Goal: Communication & Community: Answer question/provide support

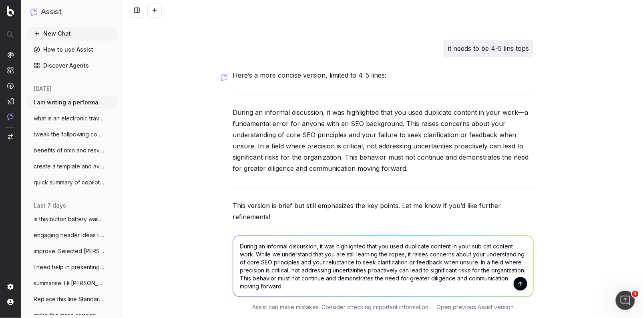
scroll to position [426, 0]
click at [381, 268] on textarea "During an informal discussion, it was highlighted that you used duplicate conte…" at bounding box center [383, 266] width 300 height 61
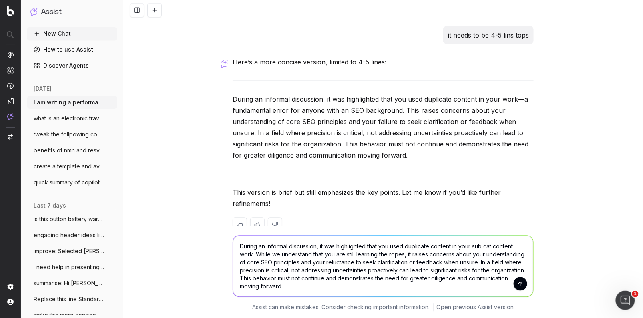
scroll to position [458, 0]
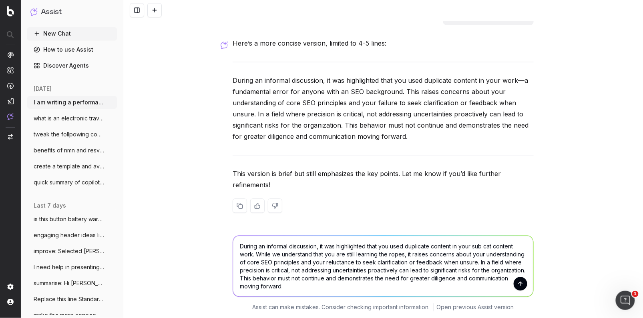
drag, startPoint x: 344, startPoint y: 255, endPoint x: 338, endPoint y: 254, distance: 6.4
click at [338, 254] on textarea "During an informal discussion, it was highlighted that you used duplicate conte…" at bounding box center [383, 266] width 300 height 61
drag, startPoint x: 329, startPoint y: 270, endPoint x: 519, endPoint y: 261, distance: 190.1
click at [519, 261] on textarea "During an informal discussion, it was highlighted that you used duplicate conte…" at bounding box center [383, 267] width 300 height 62
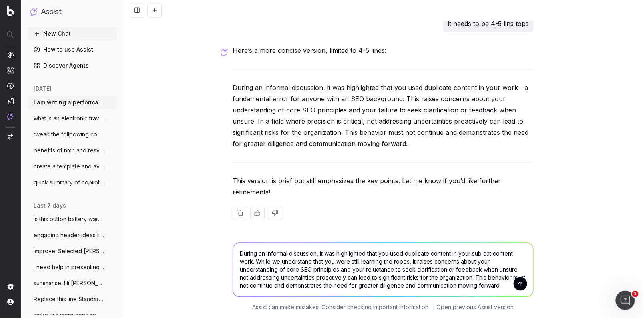
scroll to position [450, 0]
drag, startPoint x: 244, startPoint y: 278, endPoint x: 236, endPoint y: 278, distance: 7.2
click at [236, 278] on textarea "During an informal discussion, it was highlighted that you used duplicate conte…" at bounding box center [383, 271] width 300 height 54
click at [408, 276] on textarea "During an informal discussion, it was highlighted that you used duplicate conte…" at bounding box center [383, 271] width 300 height 54
drag, startPoint x: 406, startPoint y: 277, endPoint x: 380, endPoint y: 278, distance: 26.5
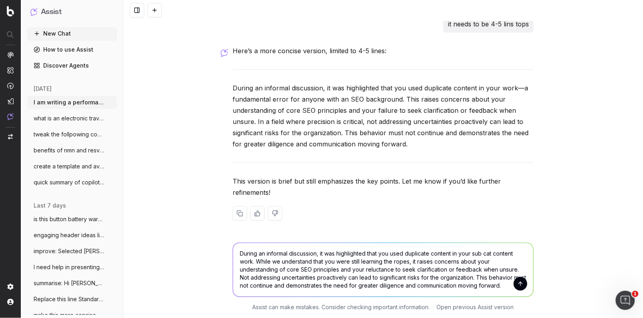
click at [381, 278] on textarea "During an informal discussion, it was highlighted that you used duplicate conte…" at bounding box center [383, 271] width 300 height 54
drag, startPoint x: 478, startPoint y: 278, endPoint x: 443, endPoint y: 275, distance: 35.0
click at [444, 275] on textarea "During an informal discussion, it was highlighted that you used duplicate conte…" at bounding box center [383, 271] width 300 height 54
drag, startPoint x: 490, startPoint y: 278, endPoint x: 516, endPoint y: 293, distance: 29.8
click at [516, 293] on textarea "During an informal discussion, it was highlighted that you used duplicate conte…" at bounding box center [383, 271] width 300 height 54
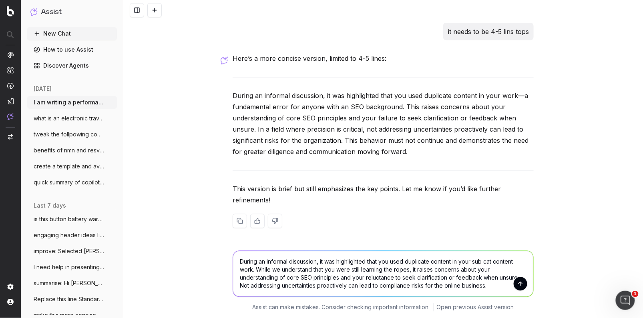
scroll to position [442, 0]
type textarea "During an informal discussion, it was highlighted that you used duplicate conte…"
click at [522, 286] on button "submit" at bounding box center [521, 285] width 14 height 14
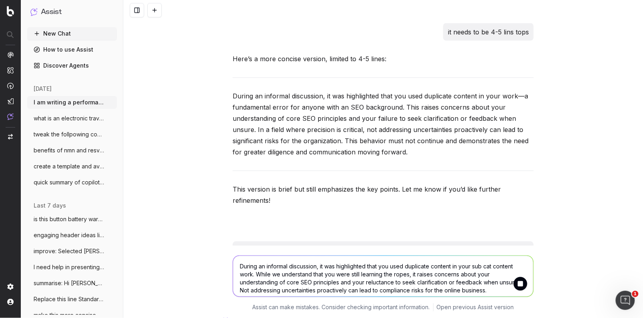
click at [280, 276] on textarea "During an informal discussion, it was highlighted that you used duplicate conte…" at bounding box center [383, 276] width 300 height 41
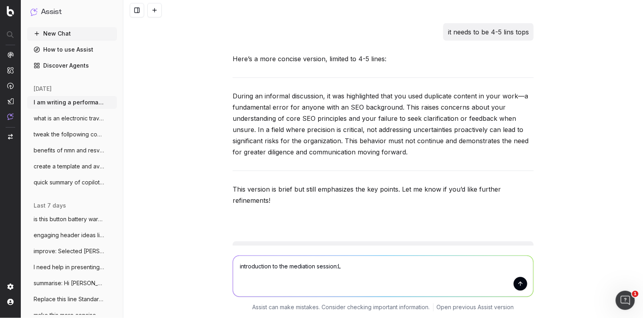
paste textarea "purpose of the probationary period is for checking and evaluating your suitabil…"
drag, startPoint x: 344, startPoint y: 268, endPoint x: 345, endPoint y: 275, distance: 7.3
click at [341, 268] on textarea "introduction to the mediation session:L purpose of the probationary period is f…" at bounding box center [383, 276] width 300 height 41
drag, startPoint x: 350, startPoint y: 266, endPoint x: 342, endPoint y: 266, distance: 8.0
click at [342, 266] on textarea "introduction to the mediation session: The purpose of the probationary period i…" at bounding box center [383, 276] width 300 height 41
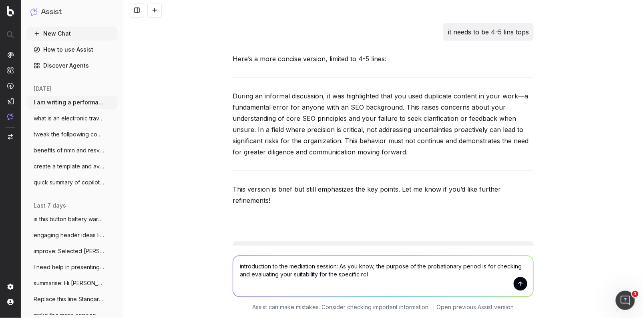
click at [385, 276] on textarea "introduction to the mediation session: As you know, the purpose of the probatio…" at bounding box center [383, 276] width 300 height 41
paste textarea "formal assessment and provided with continuing development, constructive suppor…"
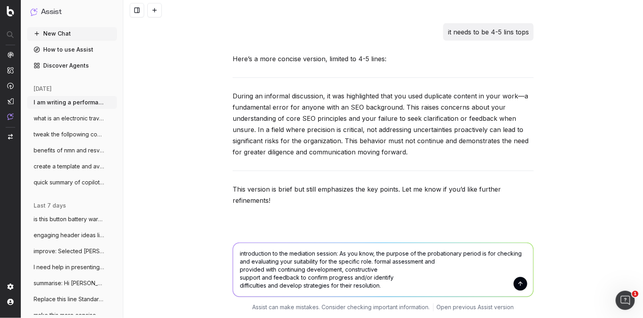
drag, startPoint x: 376, startPoint y: 261, endPoint x: 379, endPoint y: 266, distance: 5.8
click at [377, 262] on textarea "introduction to the mediation session: As you know, the purpose of the probatio…" at bounding box center [383, 271] width 300 height 54
drag, startPoint x: 345, startPoint y: 269, endPoint x: 233, endPoint y: 268, distance: 111.8
click at [233, 268] on textarea "introduction to the mediation session: As you know, the purpose of the probatio…" at bounding box center [383, 271] width 300 height 54
click at [513, 263] on textarea "introduction to the mediation session: As you know, the purpose of the probatio…" at bounding box center [383, 271] width 300 height 54
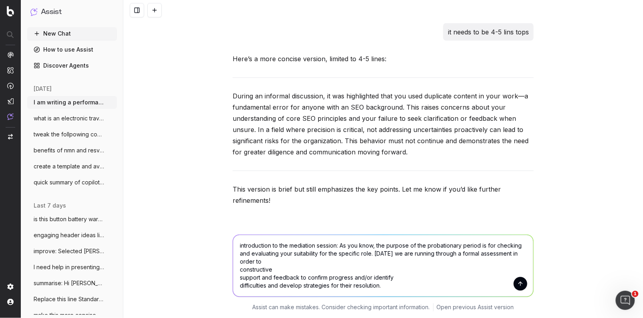
drag, startPoint x: 382, startPoint y: 288, endPoint x: 331, endPoint y: 282, distance: 51.3
click at [314, 281] on textarea "introduction to the mediation session: As you know, the purpose of the probatio…" at bounding box center [383, 267] width 300 height 62
drag, startPoint x: 331, startPoint y: 282, endPoint x: 349, endPoint y: 281, distance: 18.0
click at [333, 282] on textarea "introduction to the mediation session: As you know, the purpose of the probatio…" at bounding box center [383, 267] width 300 height 62
drag, startPoint x: 354, startPoint y: 278, endPoint x: 318, endPoint y: 277, distance: 35.7
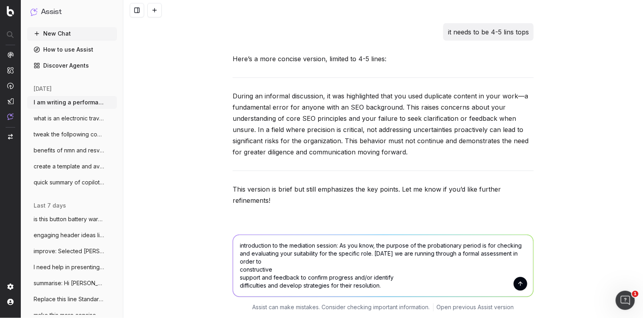
click at [318, 277] on textarea "introduction to the mediation session: As you know, the purpose of the probatio…" at bounding box center [383, 267] width 300 height 62
drag, startPoint x: 269, startPoint y: 262, endPoint x: 283, endPoint y: 270, distance: 16.5
click at [270, 264] on textarea "introduction to the mediation session: As you know, the purpose of the probatio…" at bounding box center [383, 267] width 300 height 62
click at [239, 269] on textarea "introduction to the mediation session: As you know, the purpose of the probatio…" at bounding box center [383, 267] width 300 height 62
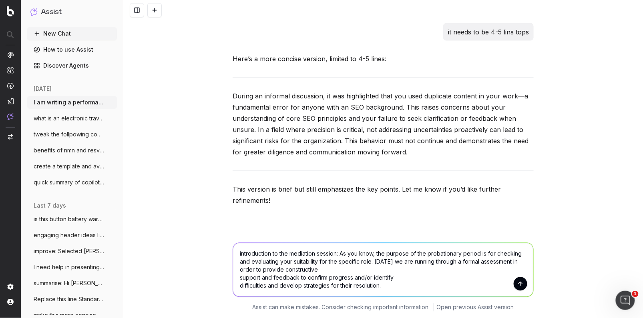
click at [333, 270] on textarea "introduction to the mediation session: As you know, the purpose of the probatio…" at bounding box center [383, 271] width 300 height 54
drag, startPoint x: 372, startPoint y: 278, endPoint x: 196, endPoint y: 277, distance: 175.9
click at [197, 277] on div "introduction to the mediation session: As you know, the purpose of the probatio…" at bounding box center [383, 276] width 520 height 85
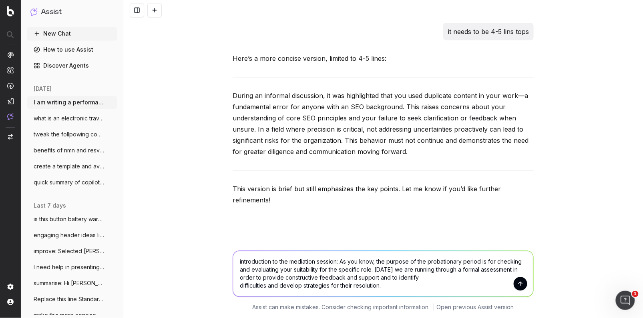
drag, startPoint x: 413, startPoint y: 280, endPoint x: 401, endPoint y: 286, distance: 13.8
click at [398, 280] on textarea "introduction to the mediation session: As you know, the purpose of the probatio…" at bounding box center [383, 275] width 300 height 46
drag, startPoint x: 270, startPoint y: 287, endPoint x: 232, endPoint y: 288, distance: 38.1
click at [232, 288] on div "introduction to the mediation session: As you know, the purpose of the probatio…" at bounding box center [384, 273] width 308 height 62
click at [457, 279] on textarea "introduction to the mediation session: As you know, the purpose of the probatio…" at bounding box center [383, 275] width 300 height 46
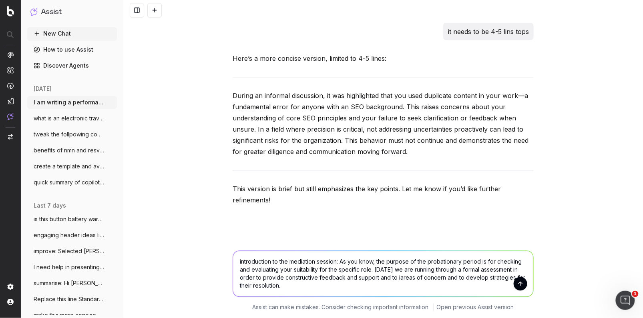
drag, startPoint x: 398, startPoint y: 278, endPoint x: 418, endPoint y: 286, distance: 21.4
click at [402, 280] on textarea "introduction to the mediation session: As you know, the purpose of the probatio…" at bounding box center [383, 275] width 300 height 46
type textarea "introduction to the mediation session: As you know, the purpose of the probatio…"
click at [521, 286] on button "submit" at bounding box center [521, 285] width 14 height 14
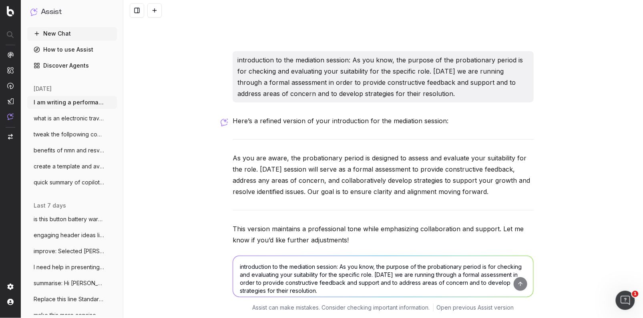
scroll to position [900, 0]
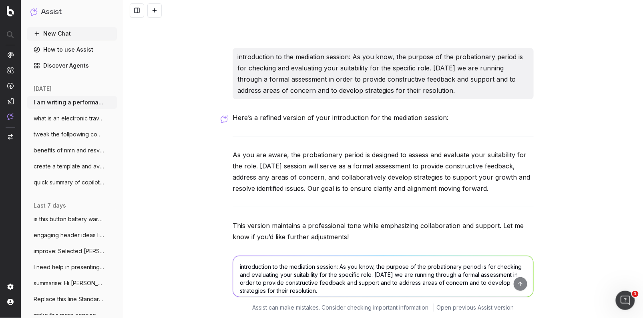
click at [454, 188] on p "As you are aware, the probationary period is designed to assess and evaluate yo…" at bounding box center [383, 171] width 301 height 45
drag, startPoint x: 489, startPoint y: 190, endPoint x: 223, endPoint y: 157, distance: 268.5
click at [223, 157] on div "I am writing a performance review and potential employee wraning and need this …" at bounding box center [383, 159] width 520 height 318
copy p "As you are aware, the probationary period is designed to assess and evaluate yo…"
drag, startPoint x: 266, startPoint y: 264, endPoint x: 272, endPoint y: 270, distance: 8.8
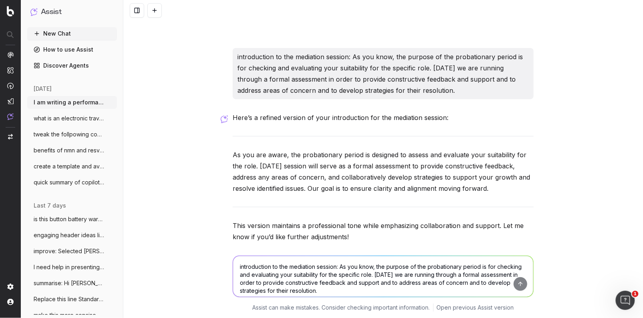
click at [267, 264] on textarea "introduction to the mediation session: As you know, the purpose of the probatio…" at bounding box center [383, 276] width 300 height 41
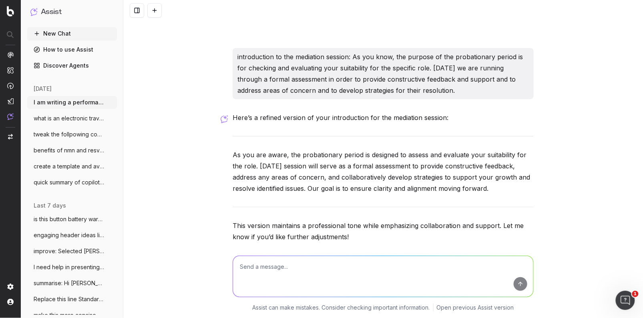
paste textarea "As you are aware, the probationary period is designed to assess and evaluate yo…"
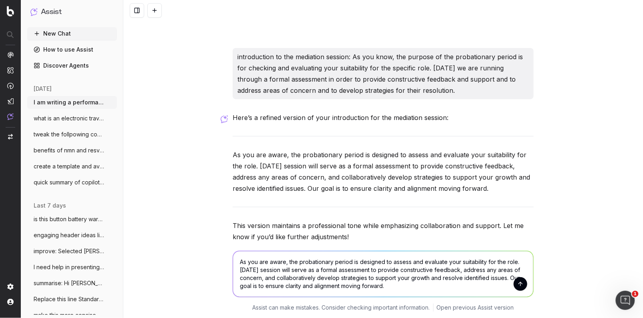
click at [302, 287] on textarea "As you are aware, the probationary period is designed to assess and evaluate yo…" at bounding box center [383, 275] width 300 height 46
click at [342, 286] on textarea "As you are aware, the probationary period is designed to assess and evaluate yo…" at bounding box center [383, 275] width 300 height 46
type textarea "As you are aware, the probationary period is designed to assess and evaluate yo…"
click at [518, 283] on button "submit" at bounding box center [521, 285] width 14 height 14
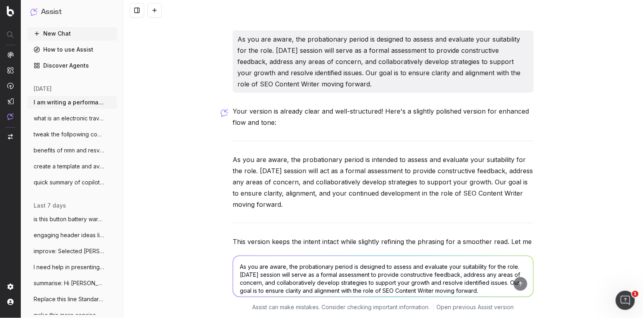
scroll to position [1148, 0]
drag, startPoint x: 300, startPoint y: 208, endPoint x: 220, endPoint y: 161, distance: 93.4
click at [220, 161] on div "I am writing a performance review and potential employee wraning and need this …" at bounding box center [383, 159] width 520 height 318
copy p "As you are aware, the probationary period is intended to assess and evaluate yo…"
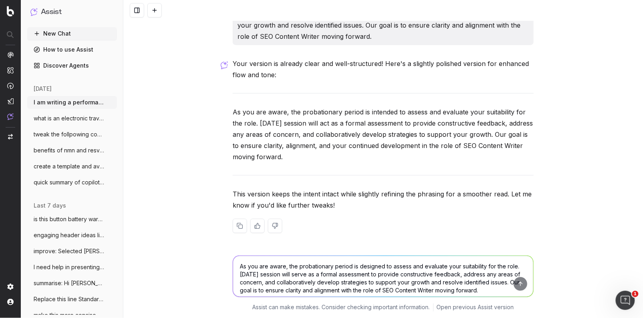
click at [274, 271] on textarea "As you are aware, the probationary period is designed to assess and evaluate yo…" at bounding box center [383, 276] width 300 height 41
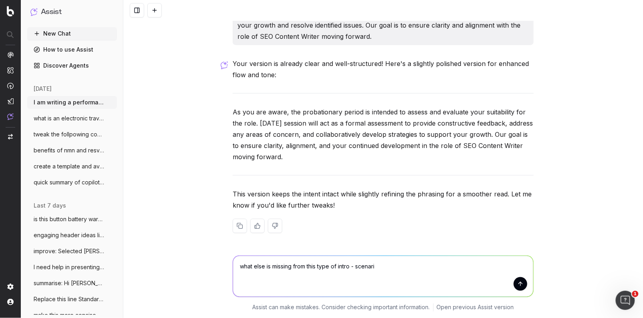
type textarea "what else is missing from this type of intro - scenario"
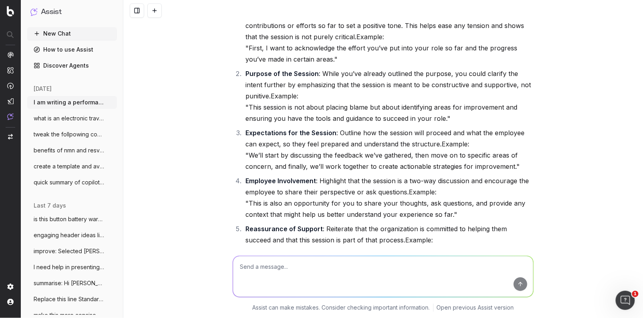
scroll to position [1509, 0]
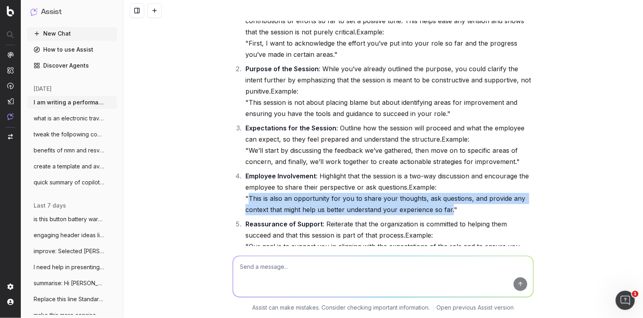
drag, startPoint x: 452, startPoint y: 210, endPoint x: 248, endPoint y: 203, distance: 204.0
click at [248, 203] on li "Employee Involvement : Highlight that the session is a two-way discussion and e…" at bounding box center [388, 193] width 291 height 45
copy li "This is also an opportunity for you to share your thoughts, ask questions, and …"
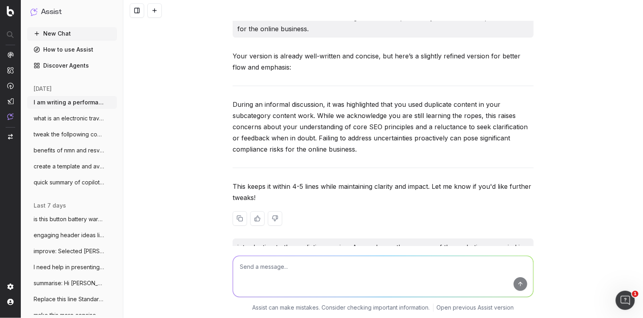
scroll to position [651, 0]
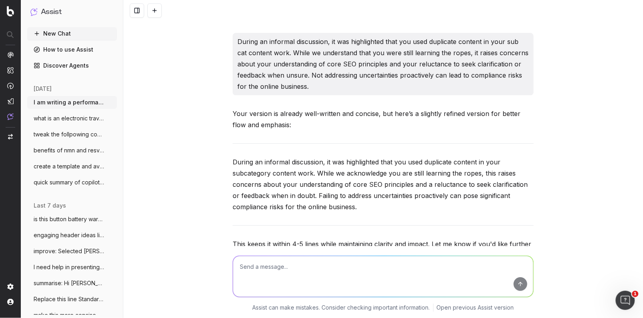
drag, startPoint x: 296, startPoint y: 205, endPoint x: 303, endPoint y: 205, distance: 6.8
click at [298, 205] on p "During an informal discussion, it was highlighted that you used duplicate conte…" at bounding box center [383, 185] width 301 height 56
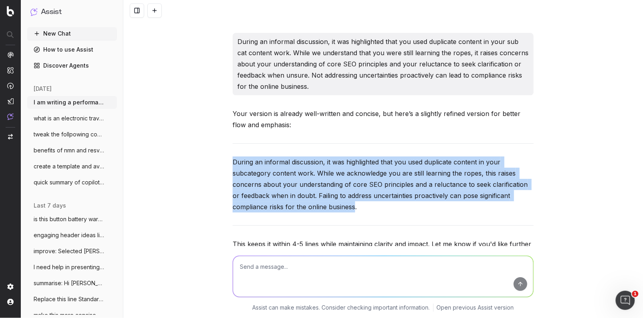
drag, startPoint x: 349, startPoint y: 208, endPoint x: 222, endPoint y: 163, distance: 135.3
click at [221, 162] on div "I am writing a performance review and potential employee wraning and need this …" at bounding box center [383, 159] width 520 height 318
copy p "During an informal discussion, it was highlighted that you used duplicate conte…"
drag, startPoint x: 58, startPoint y: 304, endPoint x: 12, endPoint y: 309, distance: 47.2
click at [58, 304] on button "Replace this line Standard delivery is a" at bounding box center [72, 299] width 90 height 13
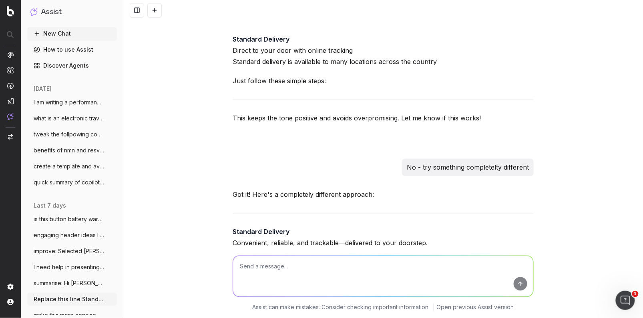
scroll to position [257, 0]
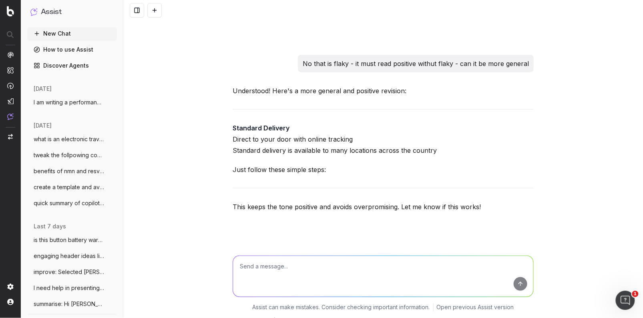
click at [275, 277] on textarea at bounding box center [383, 276] width 300 height 41
click at [59, 103] on span "I am writing a performance review and po" at bounding box center [69, 103] width 71 height 8
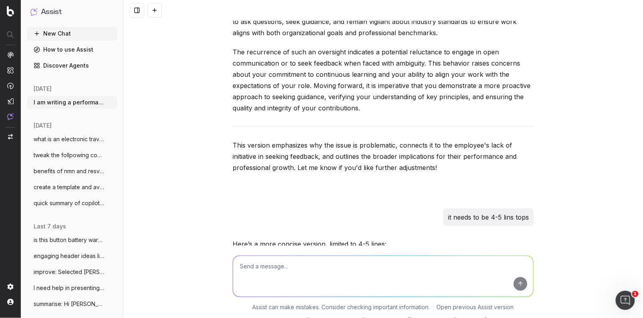
click at [289, 268] on textarea at bounding box center [383, 276] width 300 height 41
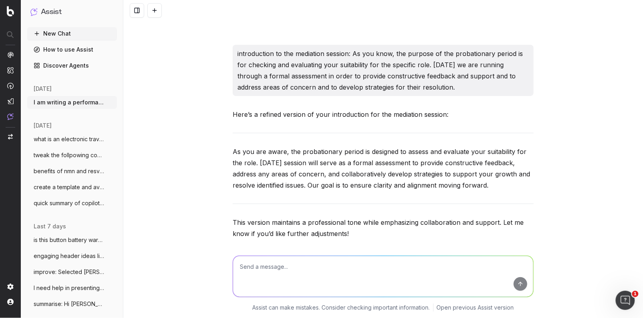
scroll to position [918, 0]
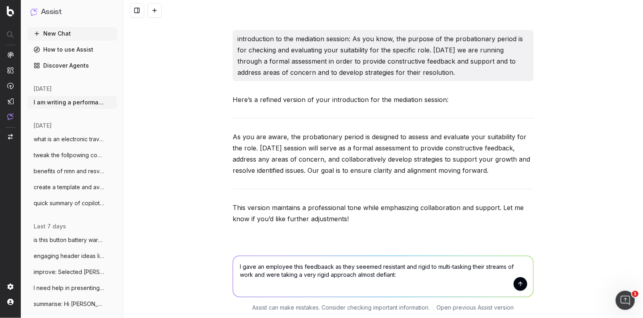
paste textarea "I wanted to touch base about managing your time across the projects you're curr…"
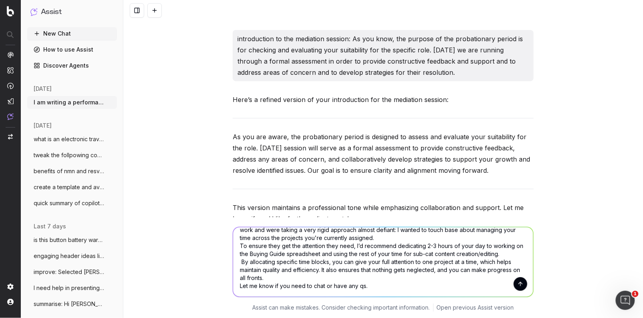
scroll to position [25, 0]
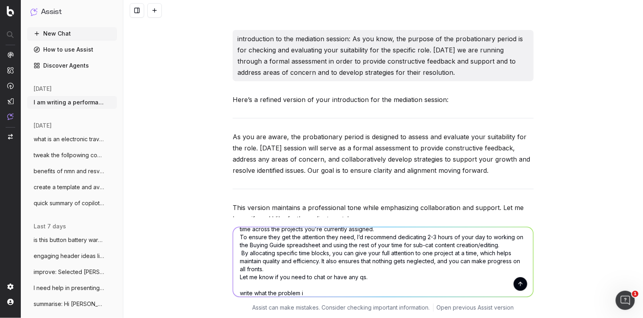
type textarea "I gave an employee this feedbaack as they seeemed resistant and rigid to multi-…"
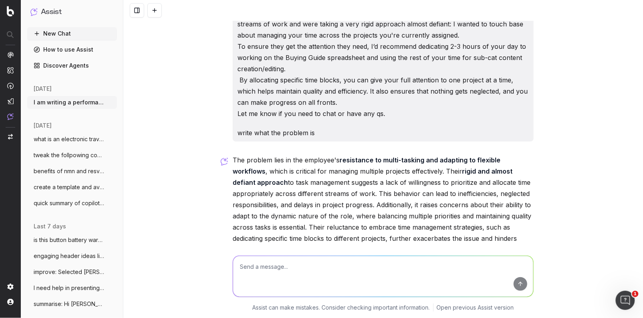
scroll to position [2003, 0]
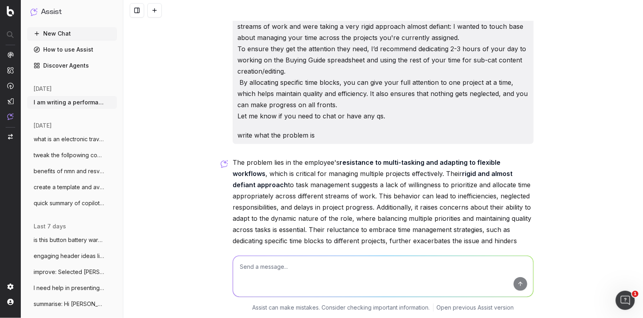
click at [280, 277] on textarea at bounding box center [383, 276] width 300 height 41
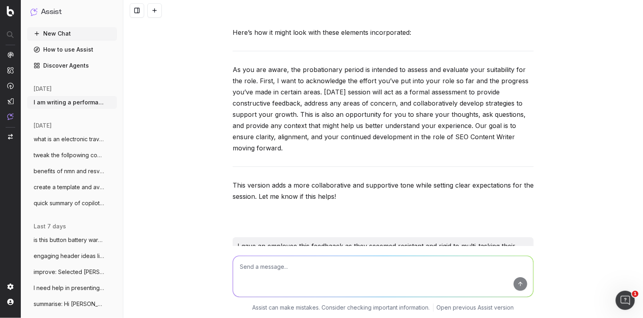
scroll to position [1775, 0]
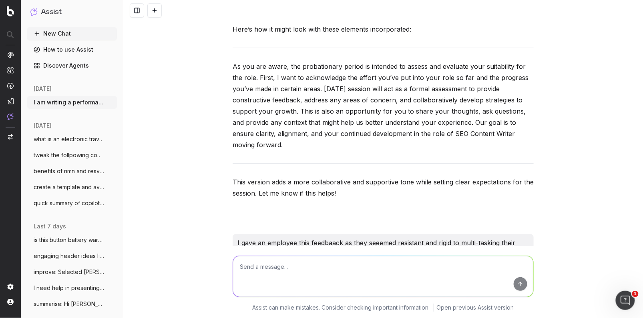
click at [276, 272] on textarea at bounding box center [383, 276] width 300 height 41
type textarea "soften slightly and write in 3 concise sentences"
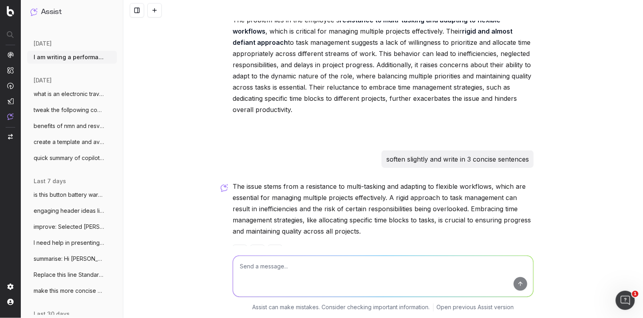
scroll to position [2161, 0]
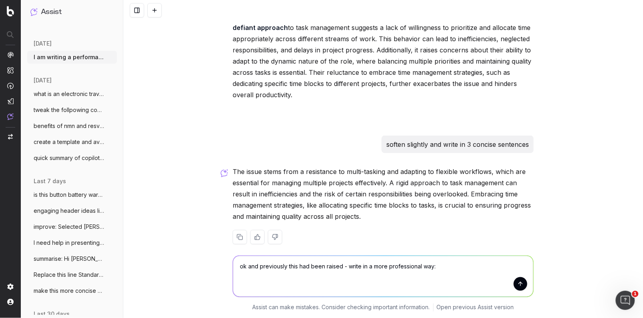
paste textarea "There was a discussion regarding your concerns about managing the buying guide …"
type textarea "ok and previously this had been raised - write in a more professional way: Ther…"
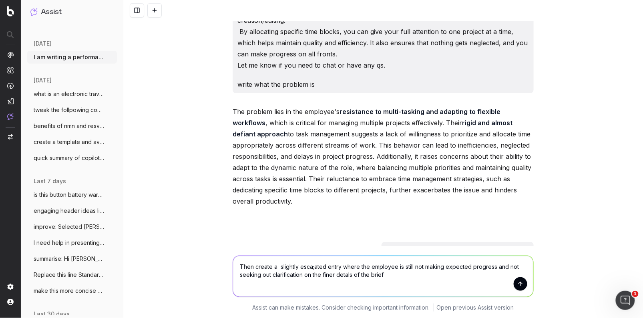
scroll to position [1981, 0]
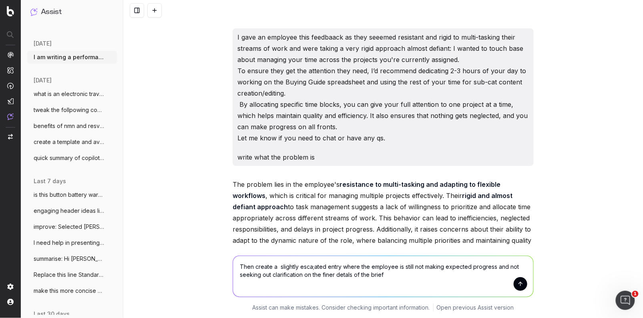
click at [240, 275] on textarea "Then create a slightly esca;ated entry where the employee is still not making e…" at bounding box center [383, 276] width 300 height 41
type textarea "Then create a slightly esca;ated entry where the employee is still not making e…"
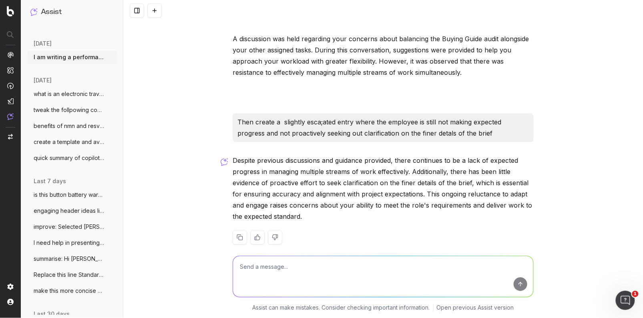
scroll to position [2446, 0]
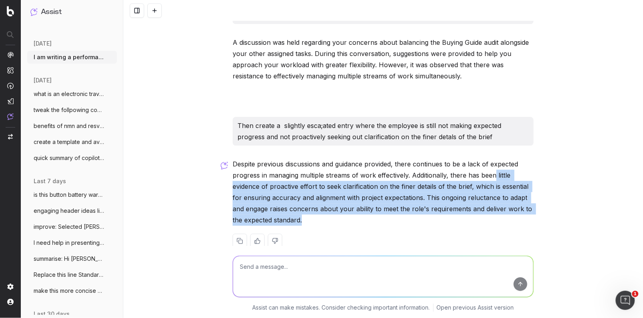
drag, startPoint x: 314, startPoint y: 208, endPoint x: 496, endPoint y: 167, distance: 186.5
click at [496, 167] on p "Despite previous discussions and guidance provided, there continues to be a lac…" at bounding box center [383, 192] width 301 height 67
copy p "little evidence of proactive effort to seek clarification on the finer details …"
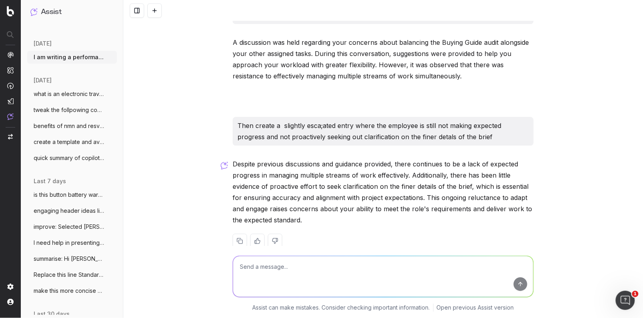
click at [406, 198] on p "Despite previous discussions and guidance provided, there continues to be a lac…" at bounding box center [383, 192] width 301 height 67
click at [396, 185] on p "Despite previous discussions and guidance provided, there continues to be a lac…" at bounding box center [383, 192] width 301 height 67
click at [316, 205] on p "Despite previous discussions and guidance provided, there continues to be a lac…" at bounding box center [383, 192] width 301 height 67
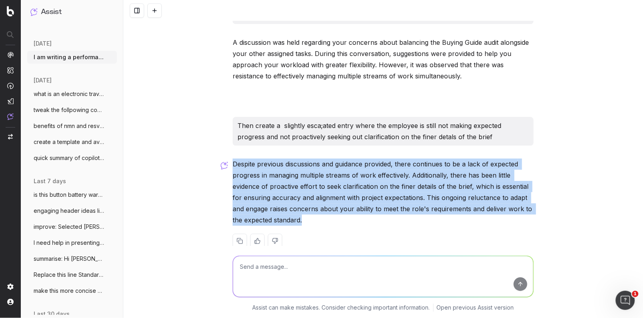
drag, startPoint x: 316, startPoint y: 207, endPoint x: 234, endPoint y: 155, distance: 97.2
click at [234, 159] on p "Despite previous discussions and guidance provided, there continues to be a lac…" at bounding box center [383, 192] width 301 height 67
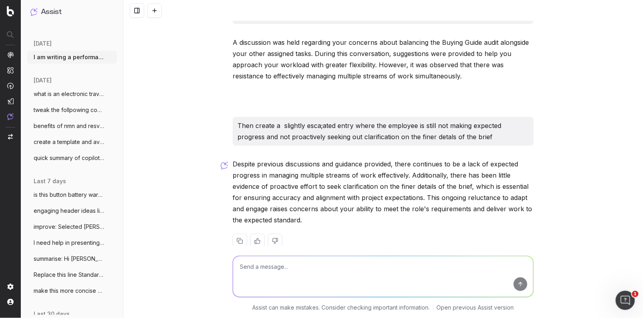
click at [258, 264] on textarea at bounding box center [383, 276] width 300 height 41
type textarea "more concise and a touch softer"
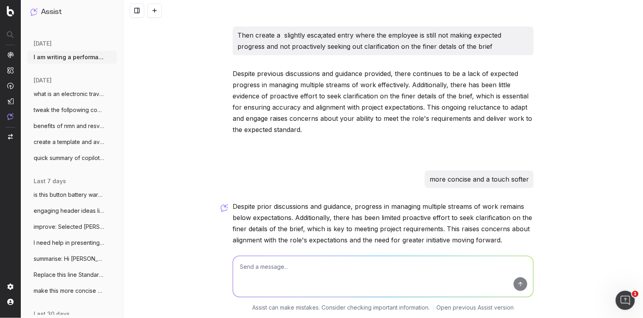
scroll to position [2544, 0]
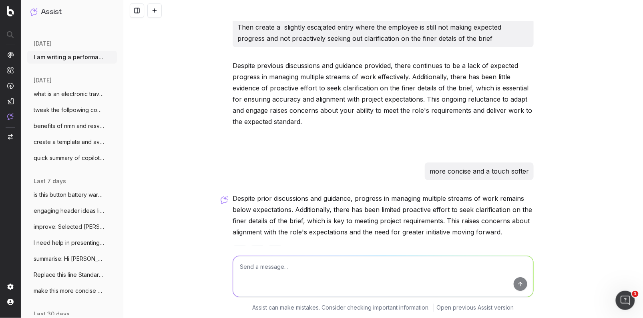
click at [499, 232] on div "Despite prior discussions and guidance, progress in managing multiple streams o…" at bounding box center [383, 233] width 301 height 80
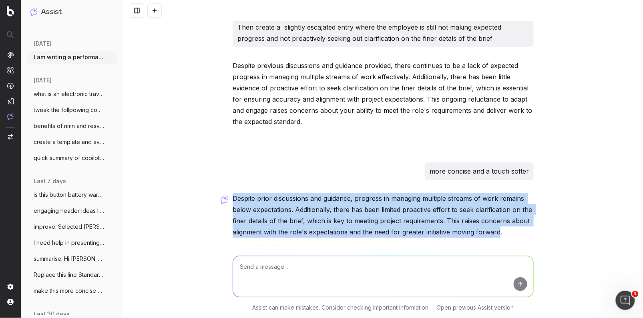
drag, startPoint x: 485, startPoint y: 223, endPoint x: 234, endPoint y: 190, distance: 253.8
click at [234, 193] on p "Despite prior discussions and guidance, progress in managing multiple streams o…" at bounding box center [383, 215] width 301 height 45
copy p "Despite prior discussions and guidance, progress in managing multiple streams o…"
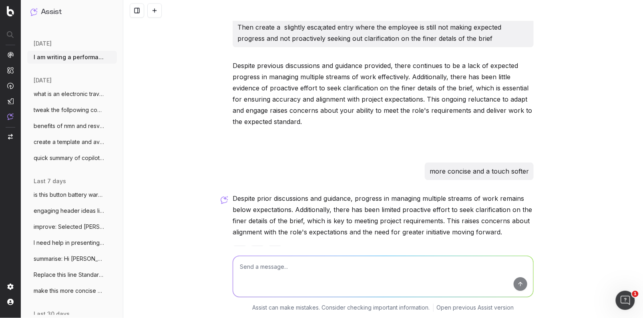
click at [283, 269] on textarea at bounding box center [383, 276] width 300 height 41
paste textarea "Additionally, there has been limited proactive effort to seek clarification on …"
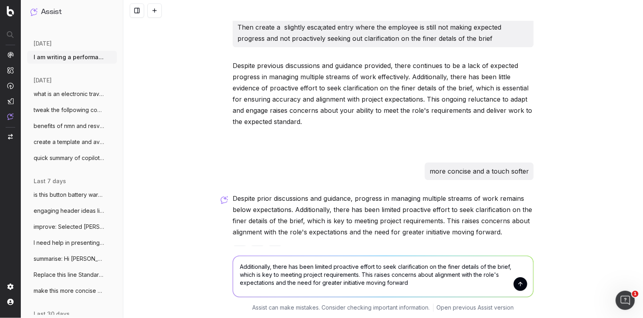
type textarea "Additionally, there has been limited proactive effort to seek clarification on …"
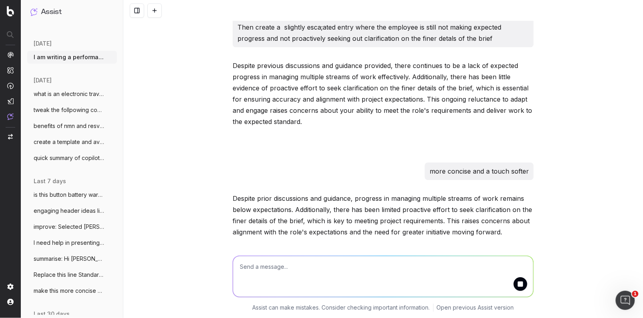
click at [277, 268] on textarea at bounding box center [383, 276] width 300 height 41
type textarea "other words for reluctance"
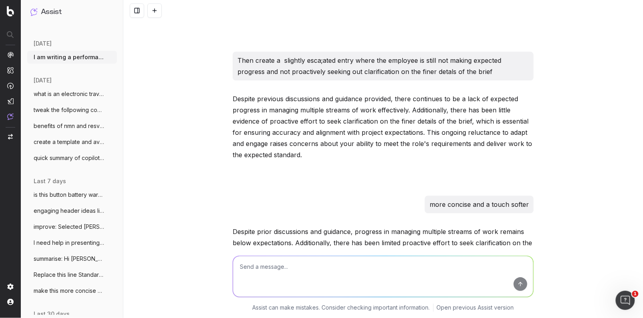
scroll to position [2422, 0]
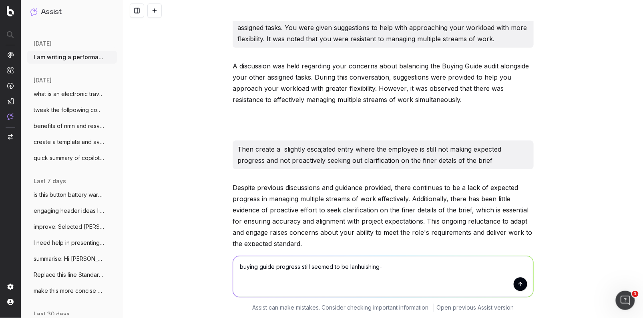
paste textarea "Concern over his ability to succeed and flourish – doesn’t feel like expectatio…"
type textarea "buying guide progress still seemed to be lanhuishing- Concern over his ability …"
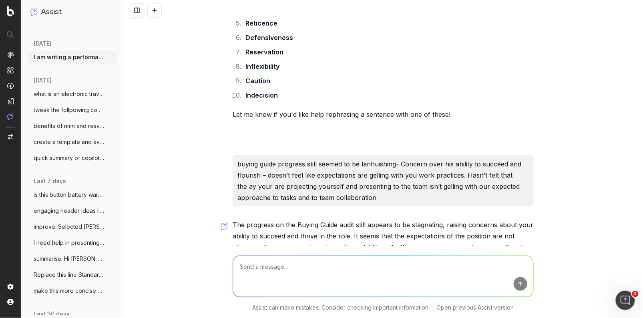
scroll to position [3082, 0]
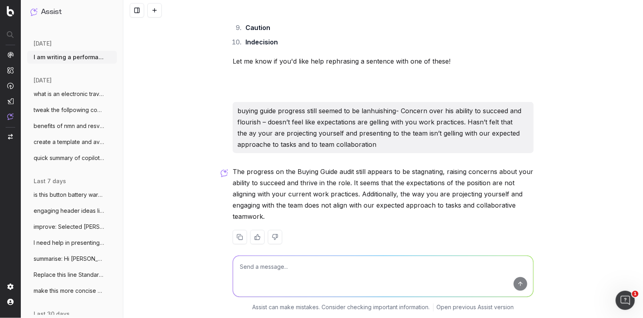
click at [412, 213] on div "The progress on the Buying Guide audit still appears to be stagnating, raising …" at bounding box center [383, 211] width 301 height 91
drag, startPoint x: 306, startPoint y: 205, endPoint x: 300, endPoint y: 207, distance: 6.3
click at [305, 205] on p "The progress on the Buying Guide audit still appears to be stagnating, raising …" at bounding box center [383, 194] width 301 height 56
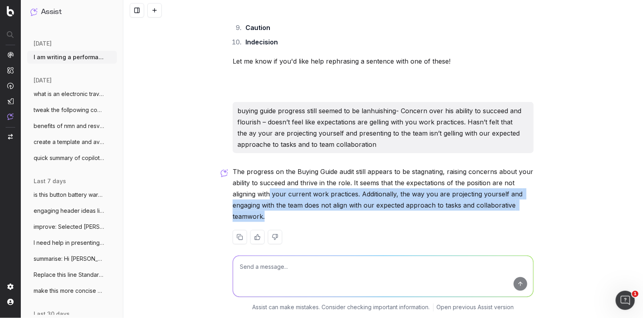
drag, startPoint x: 272, startPoint y: 203, endPoint x: 269, endPoint y: 187, distance: 15.9
click at [270, 185] on p "The progress on the Buying Guide audit still appears to be stagnating, raising …" at bounding box center [383, 194] width 301 height 56
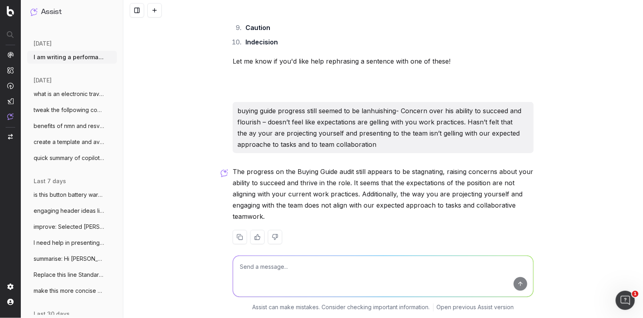
click at [257, 274] on textarea at bounding box center [383, 276] width 300 height 41
type textarea "great but shotrten into two sentences"
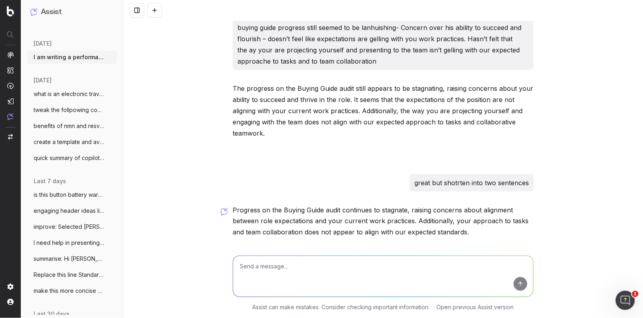
scroll to position [3181, 0]
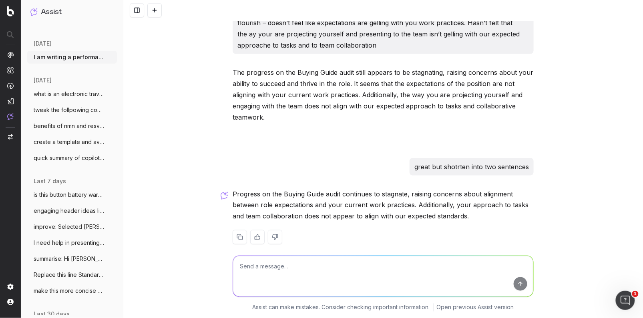
click at [465, 217] on div "Progress on the Buying Guide audit continues to stagnate, raising concerns abou…" at bounding box center [383, 223] width 301 height 69
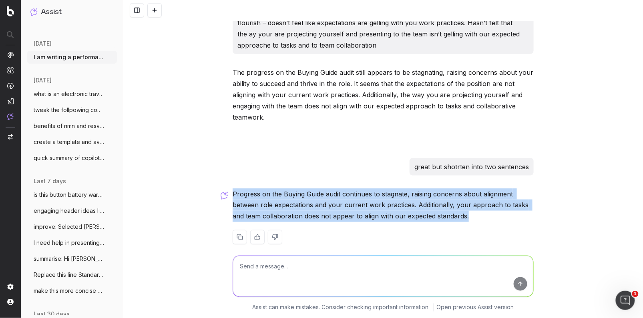
drag, startPoint x: 446, startPoint y: 207, endPoint x: 233, endPoint y: 185, distance: 214.2
click at [233, 189] on p "Progress on the Buying Guide audit continues to stagnate, raising concerns abou…" at bounding box center [383, 206] width 301 height 34
copy p "Progress on the Buying Guide audit continues to stagnate, raising concerns abou…"
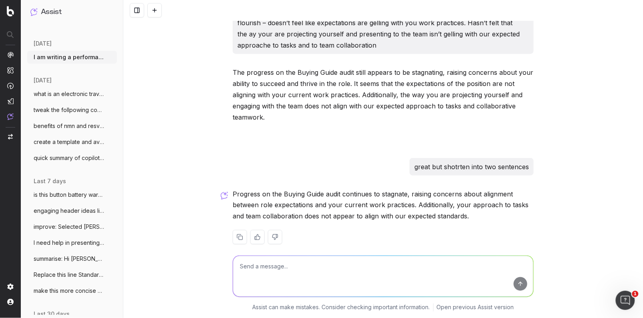
click at [266, 270] on textarea at bounding box center [383, 276] width 300 height 41
type textarea "softer"
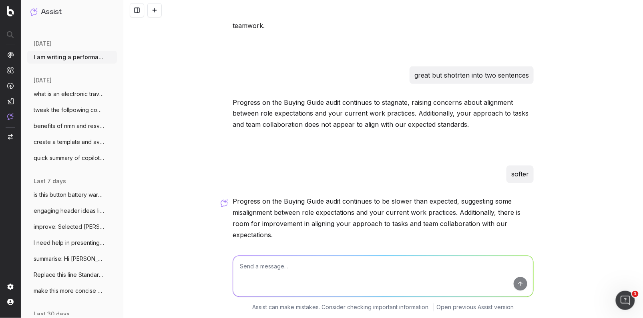
scroll to position [3278, 0]
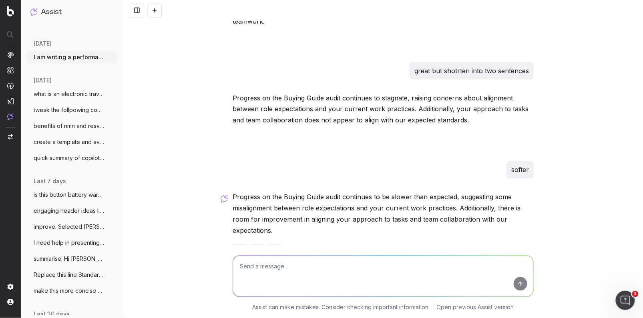
click at [275, 220] on p "Progress on the Buying Guide audit continues to be slower than expected, sugges…" at bounding box center [383, 214] width 301 height 45
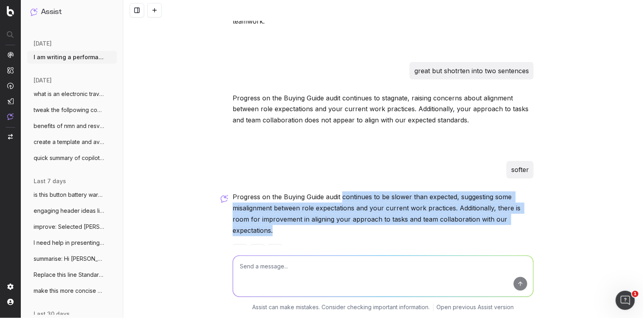
drag, startPoint x: 275, startPoint y: 220, endPoint x: 344, endPoint y: 190, distance: 75.4
click at [343, 192] on p "Progress on the Buying Guide audit continues to be slower than expected, sugges…" at bounding box center [383, 214] width 301 height 45
copy p "continues to be slower than expected, suggesting some misalignment between role…"
click at [354, 216] on p "Progress on the Buying Guide audit continues to be slower than expected, sugges…" at bounding box center [383, 214] width 301 height 45
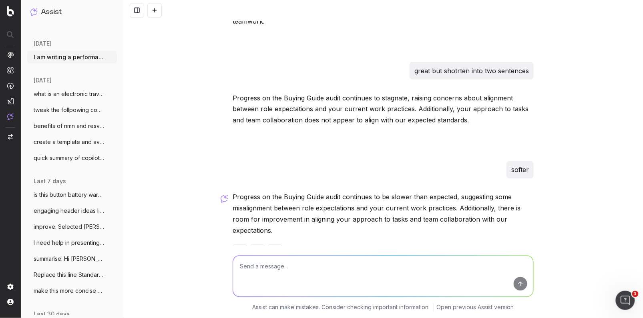
drag, startPoint x: 393, startPoint y: 204, endPoint x: 379, endPoint y: 205, distance: 13.2
click at [389, 205] on p "Progress on the Buying Guide audit continues to be slower than expected, sugges…" at bounding box center [383, 214] width 301 height 45
click at [283, 270] on textarea at bounding box center [383, 276] width 300 height 41
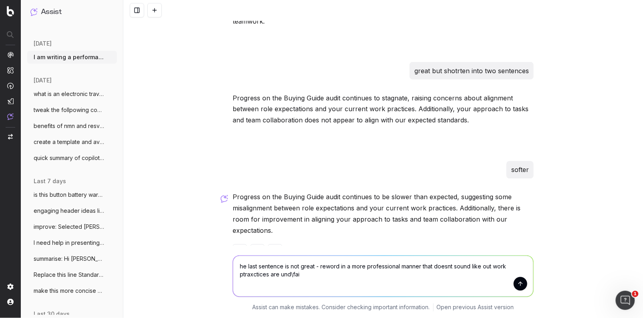
type textarea "he last sentence is not great - reword in a more professional manner that doesn…"
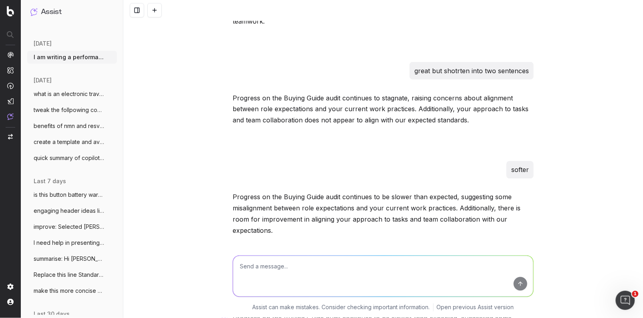
scroll to position [3414, 0]
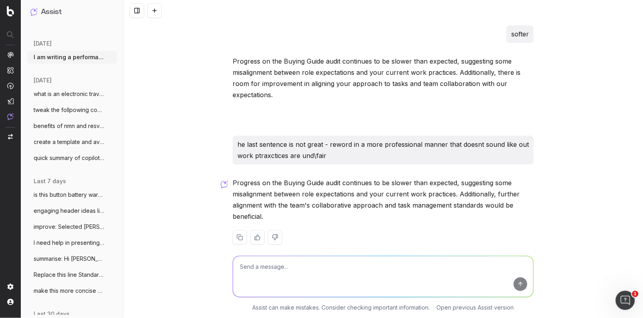
drag, startPoint x: 297, startPoint y: 199, endPoint x: 290, endPoint y: 200, distance: 7.7
click at [293, 199] on p "Progress on the Buying Guide audit continues to be slower than expected, sugges…" at bounding box center [383, 199] width 301 height 45
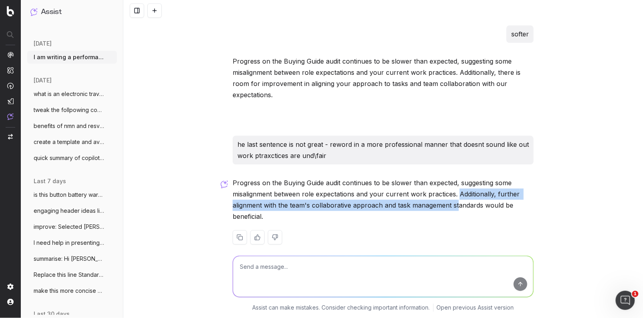
drag, startPoint x: 459, startPoint y: 183, endPoint x: 457, endPoint y: 195, distance: 12.9
click at [457, 195] on p "Progress on the Buying Guide audit continues to be slower than expected, sugges…" at bounding box center [383, 199] width 301 height 45
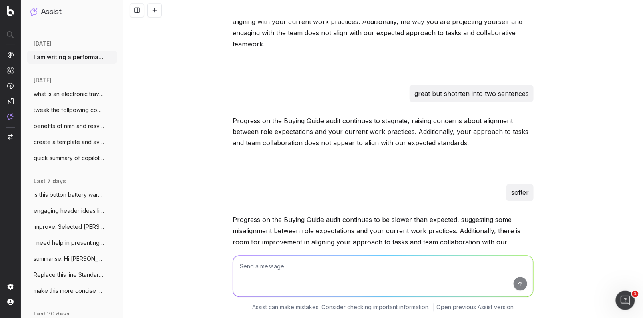
scroll to position [3256, 0]
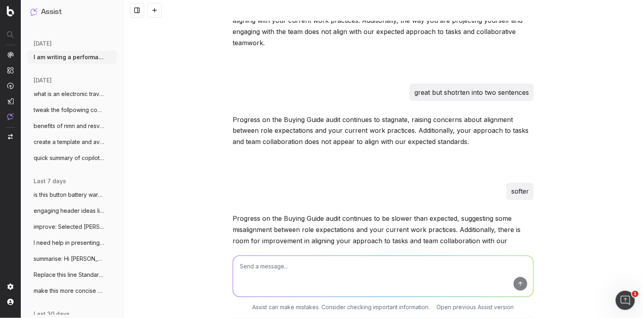
click at [277, 272] on textarea at bounding box center [383, 276] width 300 height 41
paste textarea "Informal discussion regarding progress of the Buying Guide Audit. Despite prior…"
type textarea "fix: Informal discussion regarding progress of the Buying Guide Audit. Despite …"
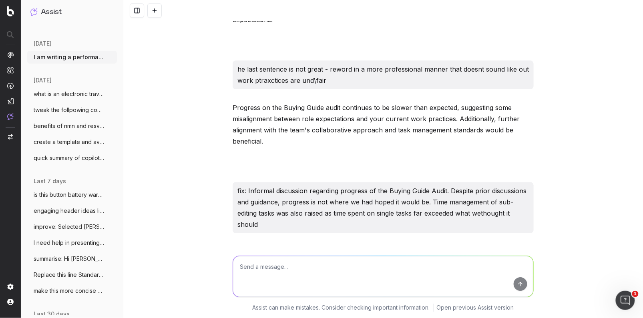
scroll to position [3558, 0]
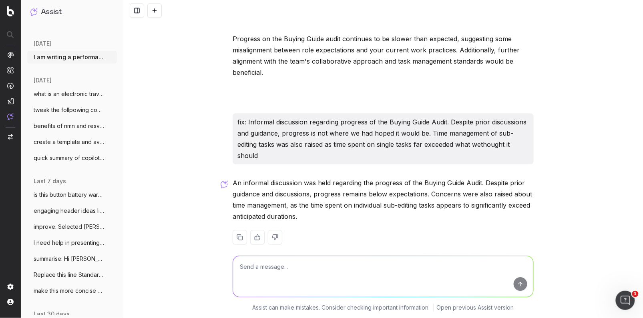
click at [356, 214] on div "An informal discussion was held regarding the progress of the Buying Guide Audi…" at bounding box center [383, 217] width 301 height 80
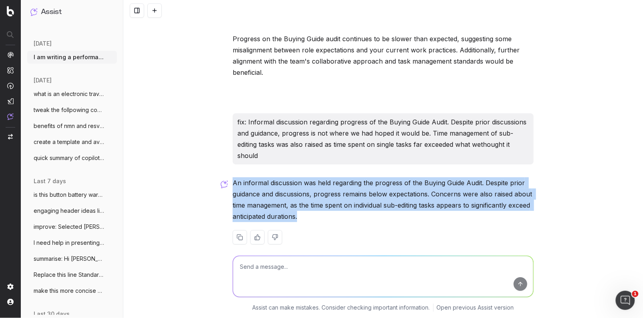
drag, startPoint x: 300, startPoint y: 206, endPoint x: 246, endPoint y: 181, distance: 59.8
click at [234, 177] on p "An informal discussion was held regarding the progress of the Buying Guide Audi…" at bounding box center [383, 199] width 301 height 45
copy p "An informal discussion was held regarding the progress of the Buying Guide Audi…"
click at [155, 9] on button at bounding box center [154, 10] width 14 height 14
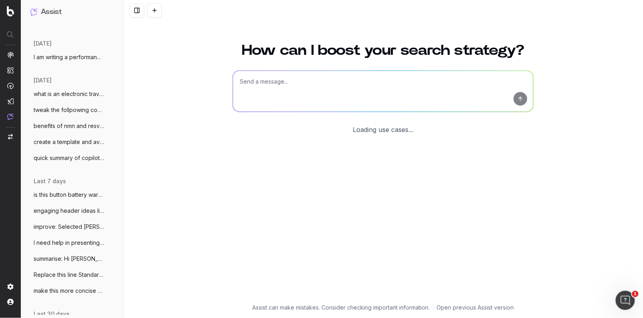
click at [264, 89] on textarea at bounding box center [383, 91] width 300 height 41
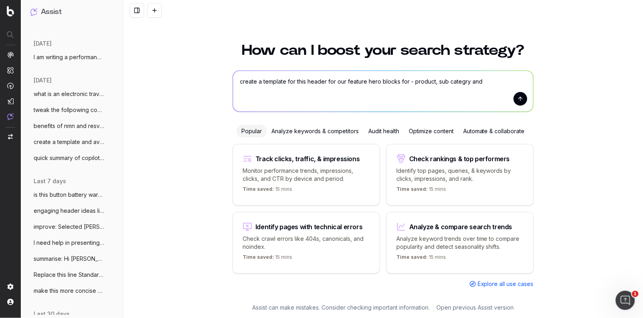
drag, startPoint x: 434, startPoint y: 79, endPoint x: 433, endPoint y: 86, distance: 7.2
click at [434, 80] on textarea "create a template for this header for our feature hero blocks for - product, su…" at bounding box center [383, 91] width 300 height 41
click at [502, 82] on textarea "create a template for this header for our feature hero blocks for - product mod…" at bounding box center [383, 91] width 300 height 41
paste textarea "Which Cricut is right for you? Popular heating solutions iPhone 16 features at …"
type textarea "create a template for this header for our feature hero blocks for - product mod…"
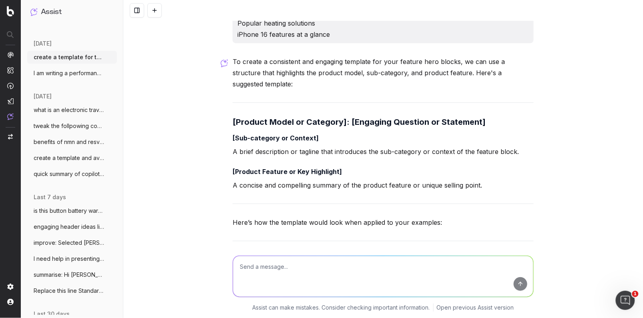
scroll to position [30, 0]
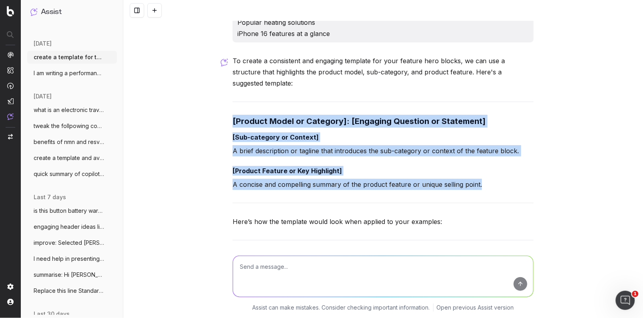
drag, startPoint x: 455, startPoint y: 173, endPoint x: 228, endPoint y: 109, distance: 235.6
click at [228, 109] on div "create a template for this header for our feature hero blocks for - product mod…" at bounding box center [383, 159] width 520 height 318
copy div "[Product Model or Category]: [Engaging Question or Statement] [Sub-category or …"
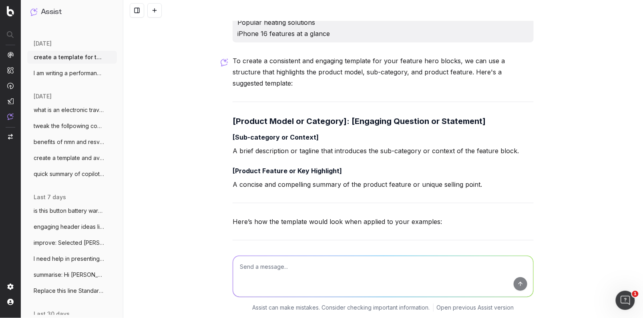
drag, startPoint x: 349, startPoint y: 264, endPoint x: 344, endPoint y: 266, distance: 5.4
click at [348, 265] on textarea at bounding box center [383, 276] width 300 height 41
paste textarea "[Product Model or Category]: [Engaging Question or Statement] [Sub-category or …"
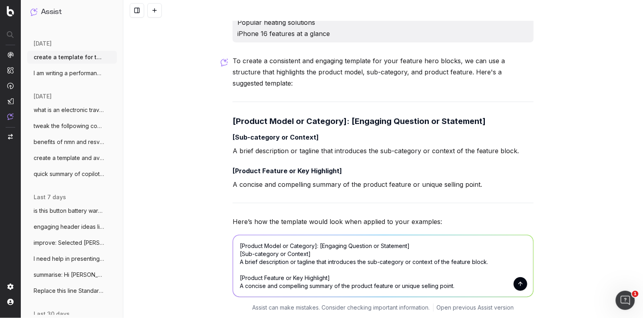
click at [417, 248] on textarea "[Product Model or Category]: [Engaging Question or Statement] [Sub-category or …" at bounding box center [383, 267] width 300 height 62
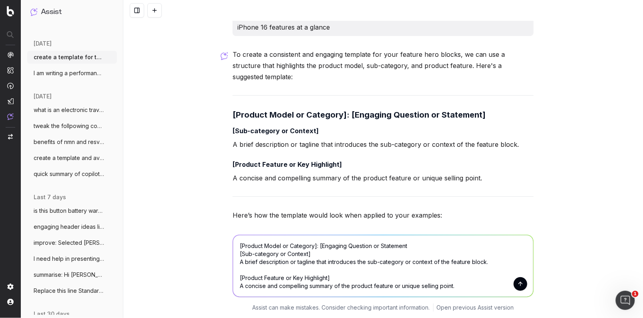
click at [322, 245] on textarea "[Product Model or Category]: [Engaging Question or Statement [Sub-category or C…" at bounding box center [383, 267] width 300 height 62
click at [409, 248] on textarea "[Product Model or Category]: Engaging Question or Statement [Sub-category or Co…" at bounding box center [383, 267] width 300 height 62
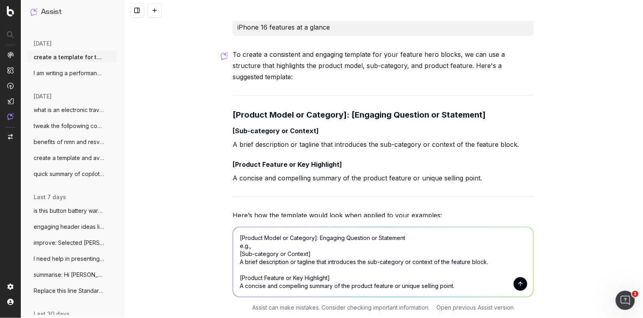
paste textarea "Which Cricut is right for you?"
drag, startPoint x: 316, startPoint y: 254, endPoint x: 267, endPoint y: 257, distance: 48.6
click at [281, 255] on textarea "[Product Model or Category]: Engaging Question or Statement e.g., Which Cricut …" at bounding box center [383, 263] width 300 height 70
click at [292, 253] on textarea "[Product Model or Category]: Engaging Question or Statement e.g., Which Cricut …" at bounding box center [383, 263] width 300 height 70
click at [242, 238] on textarea "[Product Model or Category]: Engaging Question or Statement e.g., Which Cricut …" at bounding box center [383, 263] width 300 height 70
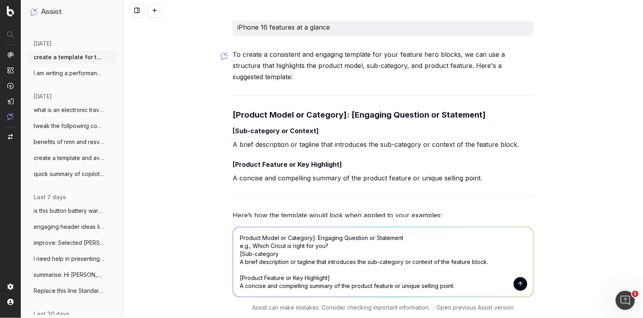
click at [243, 255] on textarea "Product Model or Category]: Engaging Question or Statement e.g., Which Cricut i…" at bounding box center [383, 263] width 300 height 70
click at [243, 256] on textarea "Product Model or Category]: Engaging Question or Statement e.g., Which Cricut i…" at bounding box center [383, 263] width 300 height 70
click at [288, 256] on textarea "Product Model or Category]: Engaging Question or Statement e.g., Which Cricut i…" at bounding box center [383, 263] width 300 height 70
click at [249, 262] on textarea "Product Model or Category]: Engaging Question or Statement e.g., Which Cricut i…" at bounding box center [383, 263] width 300 height 70
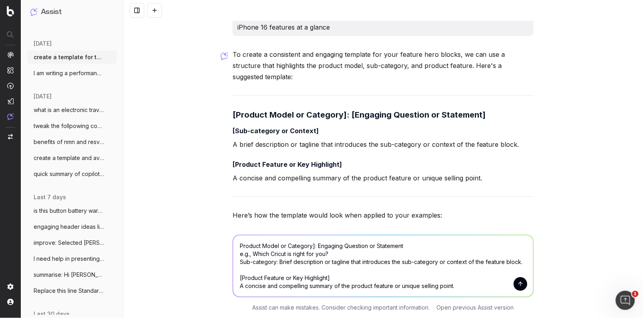
click at [253, 271] on textarea "Product Model or Category]: Engaging Question or Statement e.g., Which Cricut i…" at bounding box center [383, 267] width 300 height 62
paste textarea "Popular heating solutions"
click at [243, 279] on textarea "Product Model or Category]: Engaging Question or Statement e.g., Which Cricut i…" at bounding box center [383, 267] width 300 height 62
click at [341, 277] on textarea "Product Model or Category]: Engaging Question or Statement e.g., Which Cricut i…" at bounding box center [383, 267] width 300 height 62
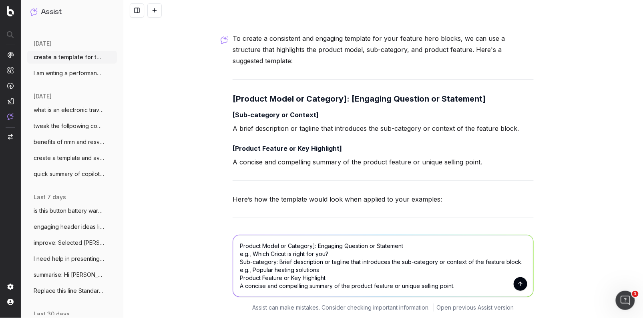
scroll to position [54, 0]
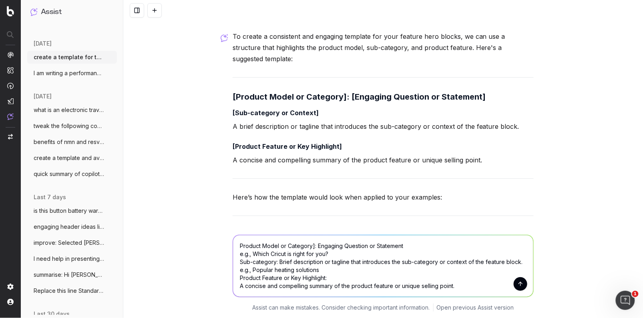
click at [240, 286] on textarea "Product Model or Category]: Engaging Question or Statement e.g., Which Cricut i…" at bounding box center [383, 267] width 300 height 62
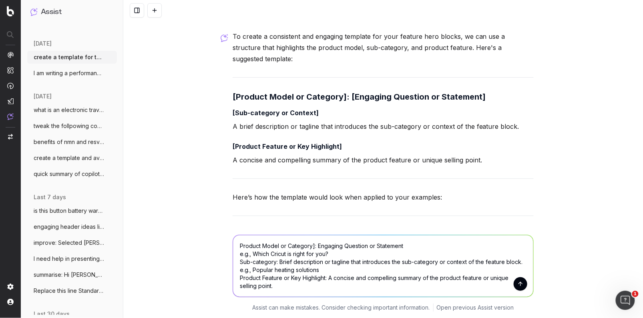
click at [283, 288] on textarea "Product Model or Category]: Engaging Question or Statement e.g., Which Cricut i…" at bounding box center [383, 267] width 300 height 62
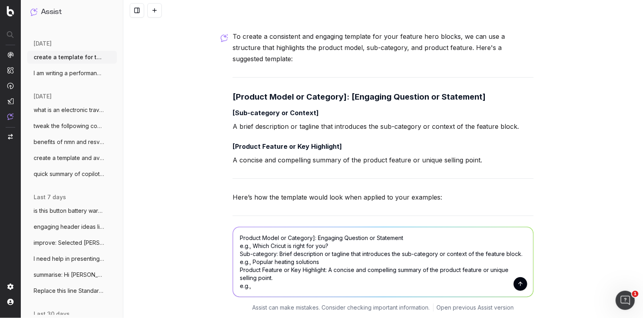
paste textarea "iPhone 16 features at a glance"
drag, startPoint x: 342, startPoint y: 285, endPoint x: 208, endPoint y: 240, distance: 141.5
click at [210, 238] on div "Product Model or Category]: Engaging Question or Statement e.g., Which Cricut i…" at bounding box center [383, 268] width 520 height 101
type textarea "Product Model or Category]: Engaging Question or Statement e.g., Which Cricut i…"
